Goal: Communication & Community: Answer question/provide support

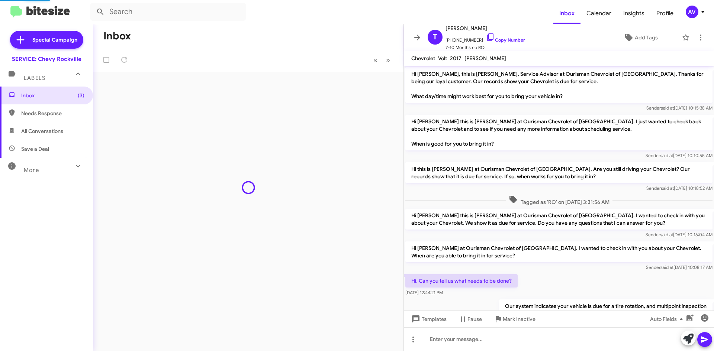
scroll to position [55, 0]
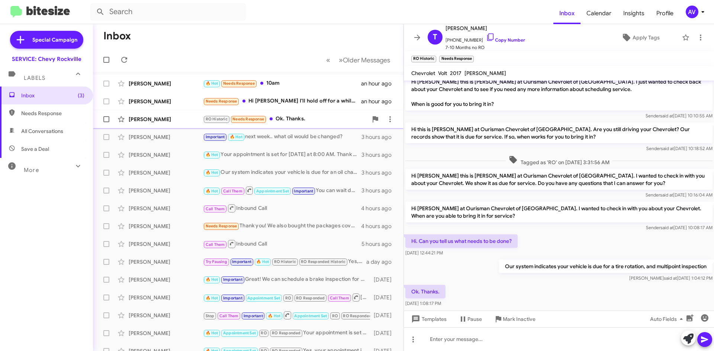
click at [318, 117] on div "RO Historic Needs Response Ok. Thanks." at bounding box center [285, 119] width 165 height 9
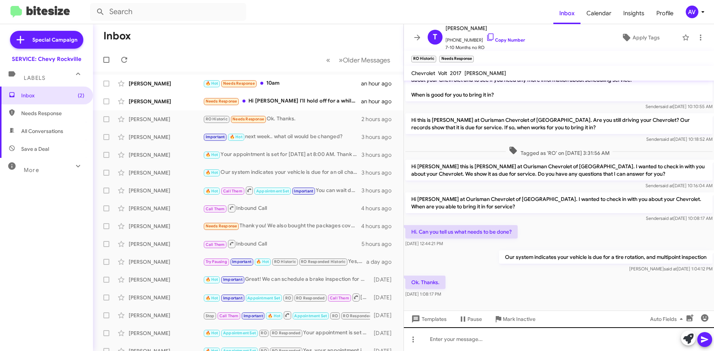
scroll to position [70, 0]
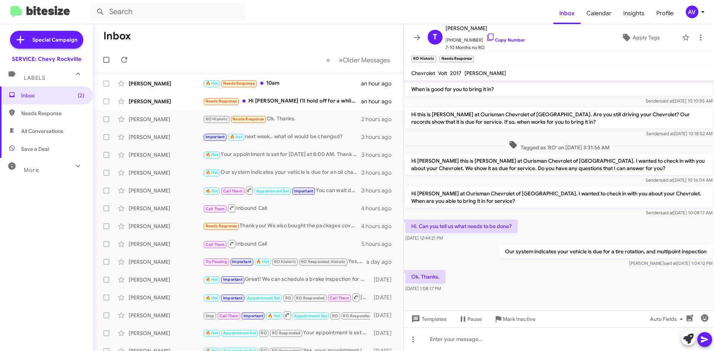
click at [692, 342] on icon at bounding box center [688, 339] width 10 height 10
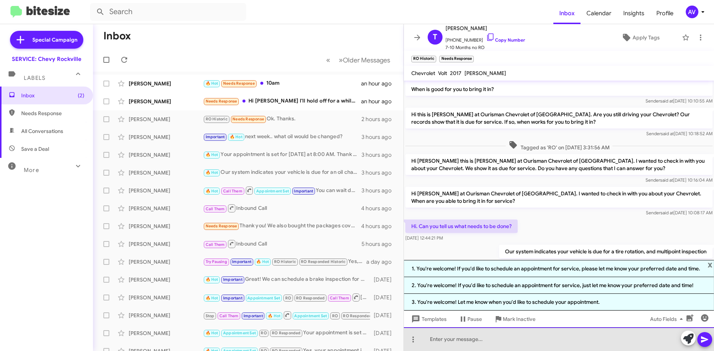
click at [468, 340] on div at bounding box center [559, 340] width 310 height 24
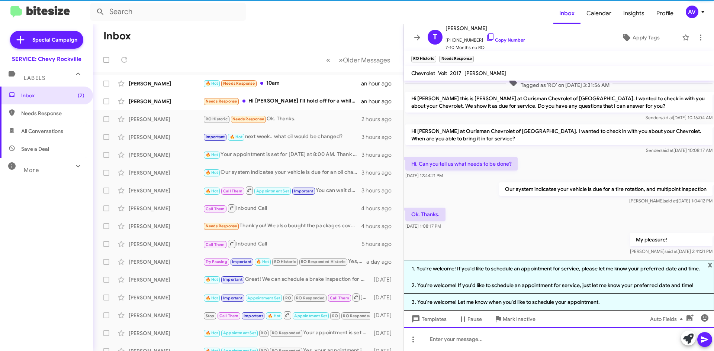
scroll to position [147, 0]
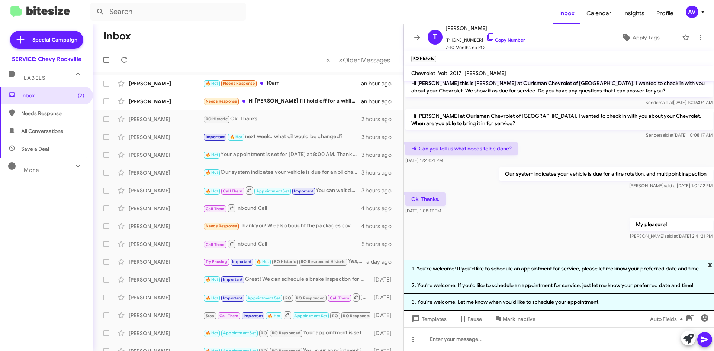
click at [710, 263] on span "x" at bounding box center [710, 264] width 5 height 9
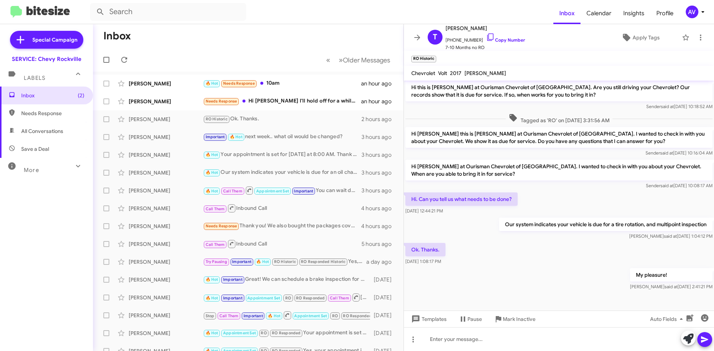
scroll to position [97, 0]
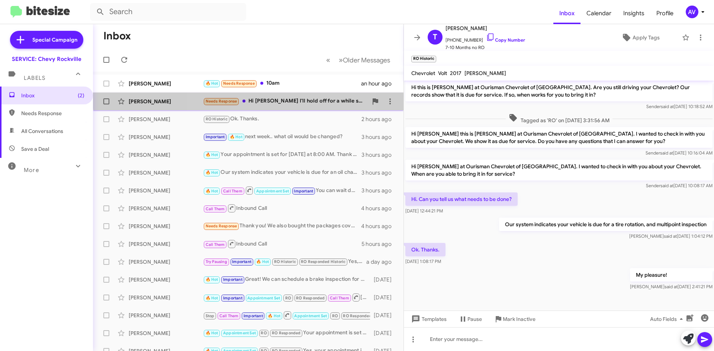
click at [277, 97] on div "[PERSON_NAME] Needs Response Hi [PERSON_NAME] I'll hold off for a while since w…" at bounding box center [248, 101] width 299 height 15
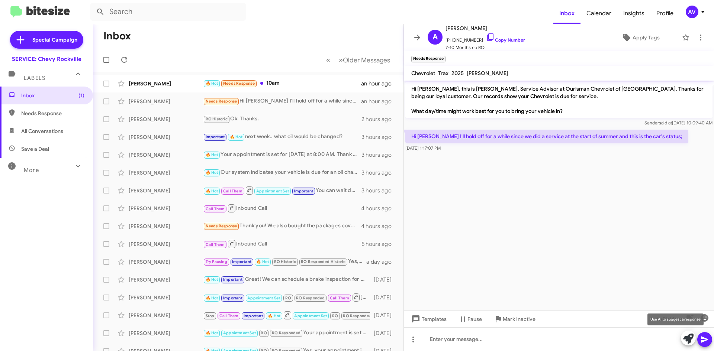
click at [689, 339] on icon at bounding box center [688, 339] width 10 height 10
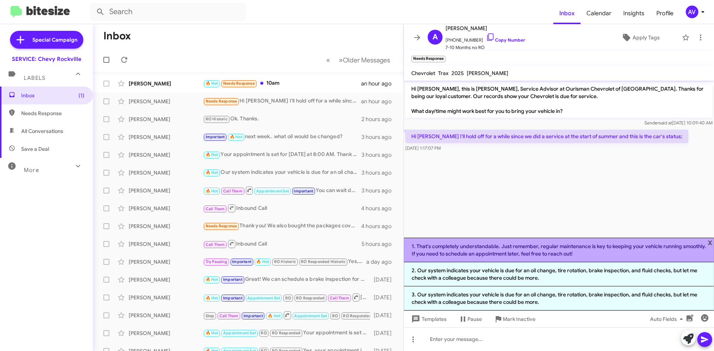
click at [473, 259] on li "1. That's completely understandable. Just remember, regular maintenance is key …" at bounding box center [559, 250] width 310 height 25
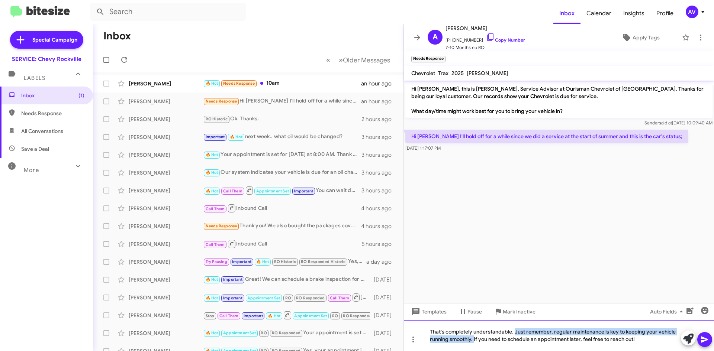
drag, startPoint x: 474, startPoint y: 339, endPoint x: 514, endPoint y: 290, distance: 63.7
click at [514, 290] on div "Hi [PERSON_NAME], this is [PERSON_NAME], Service Advisor at Ourisman Chevrolet …" at bounding box center [559, 216] width 310 height 271
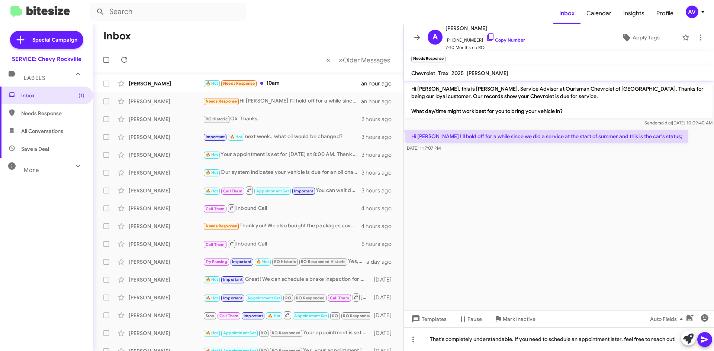
click at [703, 343] on icon at bounding box center [704, 339] width 9 height 9
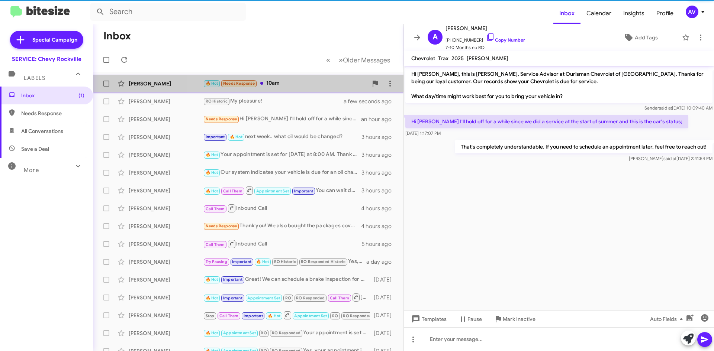
click at [337, 87] on div "🔥 Hot Needs Response 10am" at bounding box center [285, 83] width 165 height 9
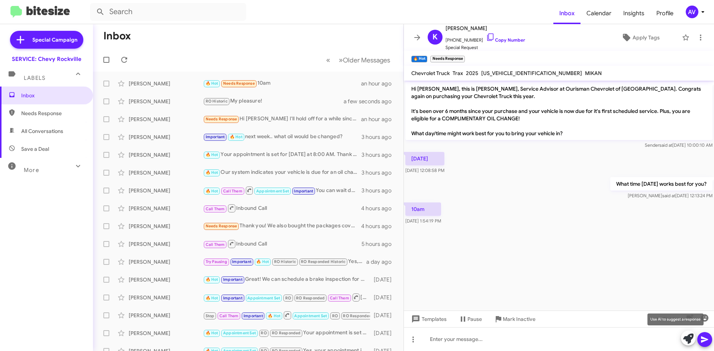
click at [687, 340] on icon at bounding box center [688, 339] width 10 height 10
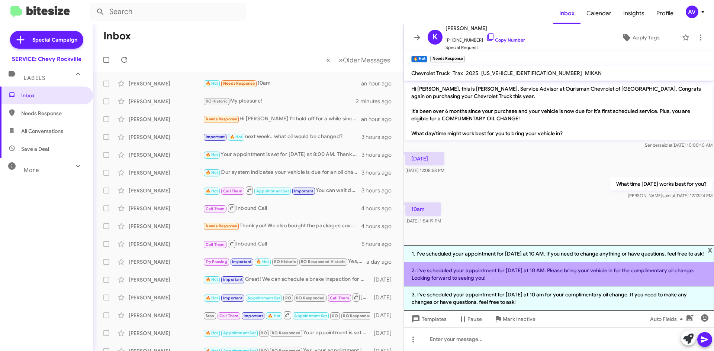
click at [544, 271] on li "2. I've scheduled your appointment for [DATE] at 10 AM. Please bring your vehic…" at bounding box center [559, 274] width 310 height 24
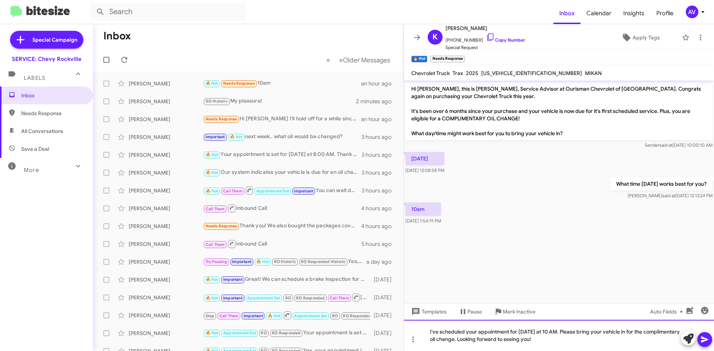
drag, startPoint x: 566, startPoint y: 334, endPoint x: 574, endPoint y: 356, distance: 23.3
click at [574, 351] on html "Inbox Calendar Insights Profile AV Special Campaign SERVICE: Chevy Rockville La…" at bounding box center [357, 175] width 714 height 351
